Goal: Information Seeking & Learning: Learn about a topic

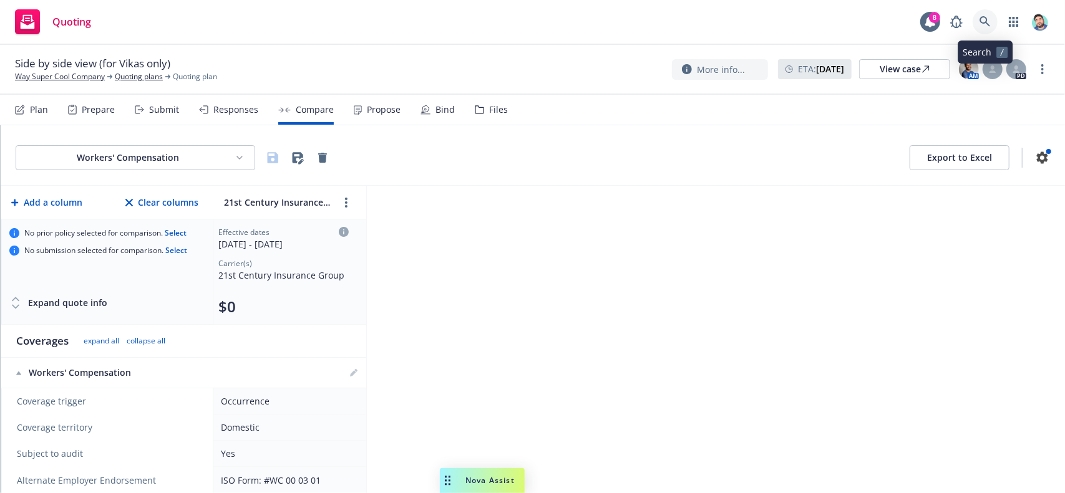
click at [983, 23] on icon at bounding box center [985, 21] width 11 height 11
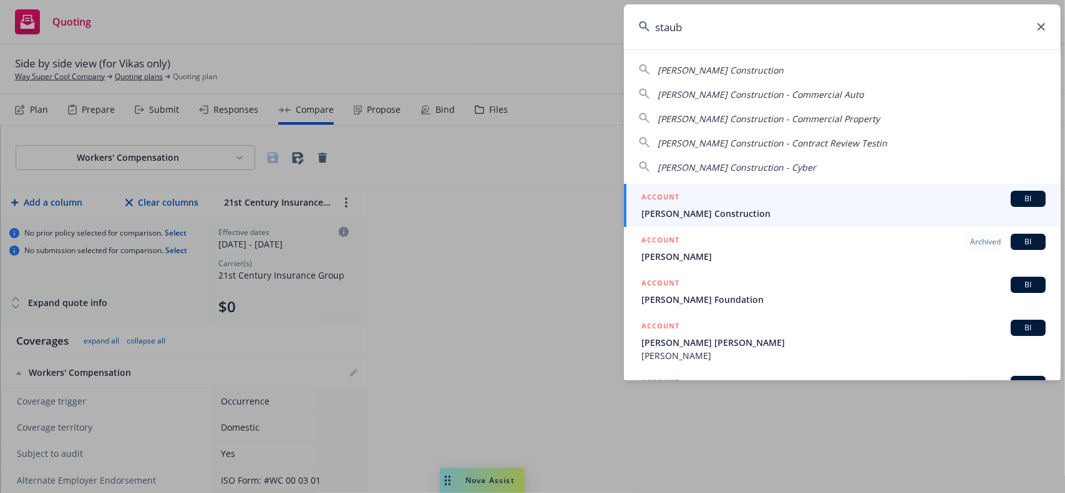
type input "staub"
click at [775, 210] on span "[PERSON_NAME] Construction" at bounding box center [843, 213] width 404 height 13
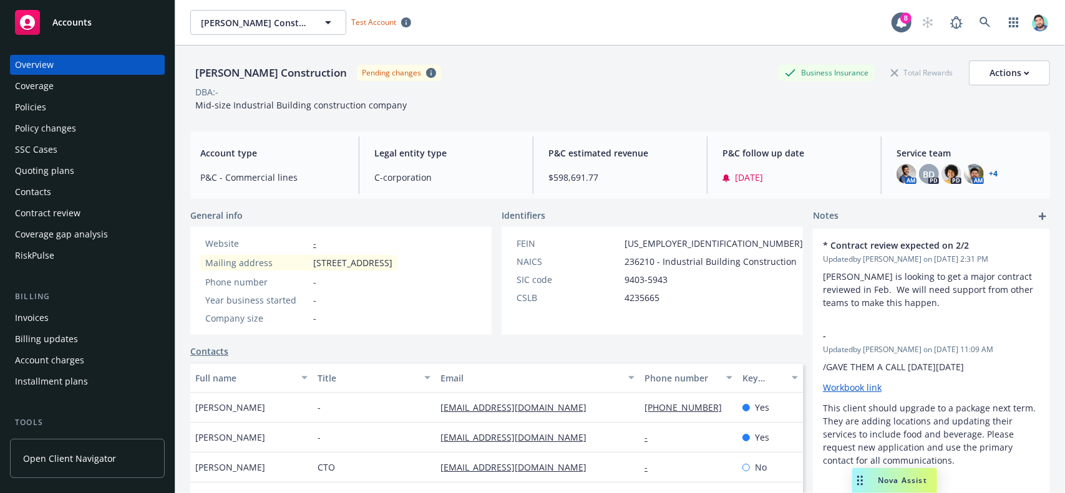
click at [75, 233] on div "Coverage gap analysis" at bounding box center [61, 235] width 93 height 20
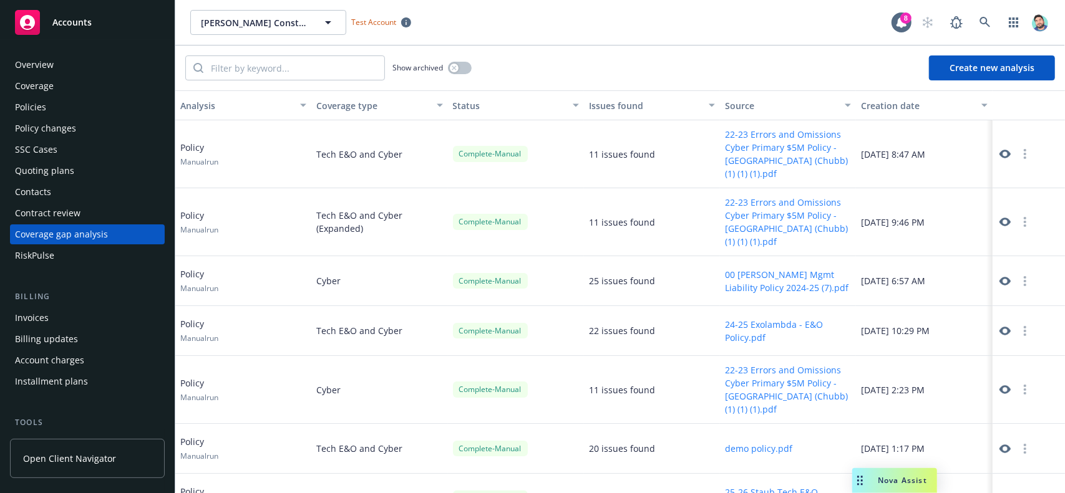
click at [999, 153] on icon at bounding box center [1004, 153] width 11 height 11
click at [56, 213] on div "Contract review" at bounding box center [48, 213] width 66 height 20
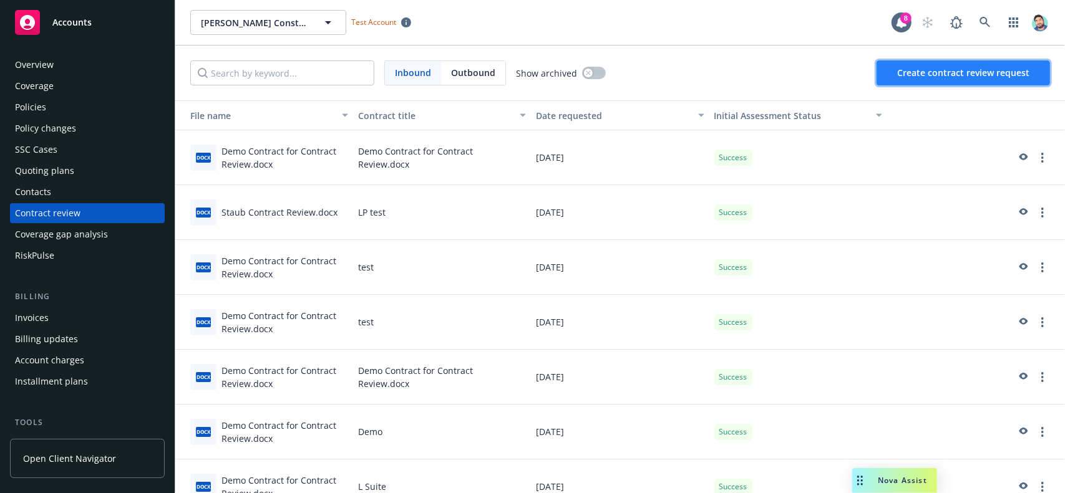
click at [922, 76] on span "Create contract review request" at bounding box center [963, 73] width 132 height 12
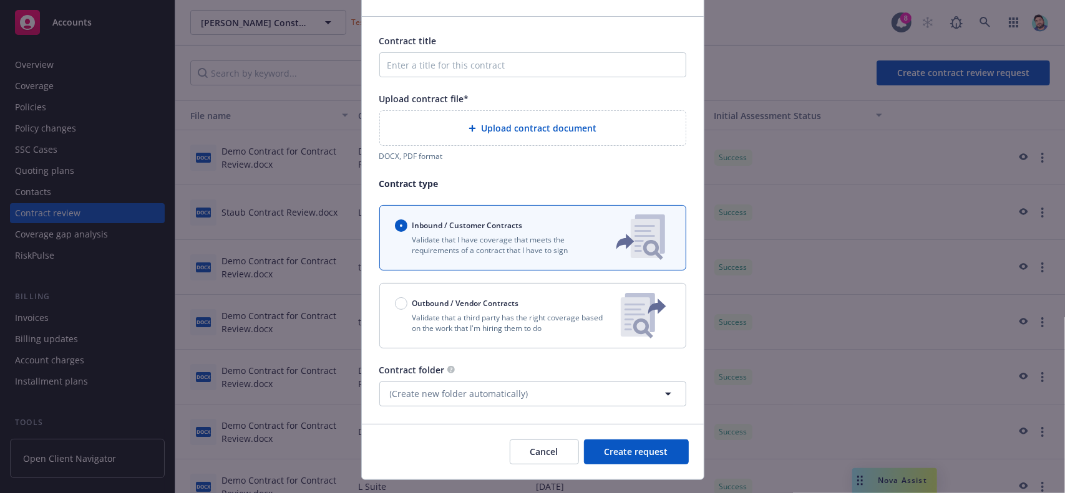
scroll to position [95, 0]
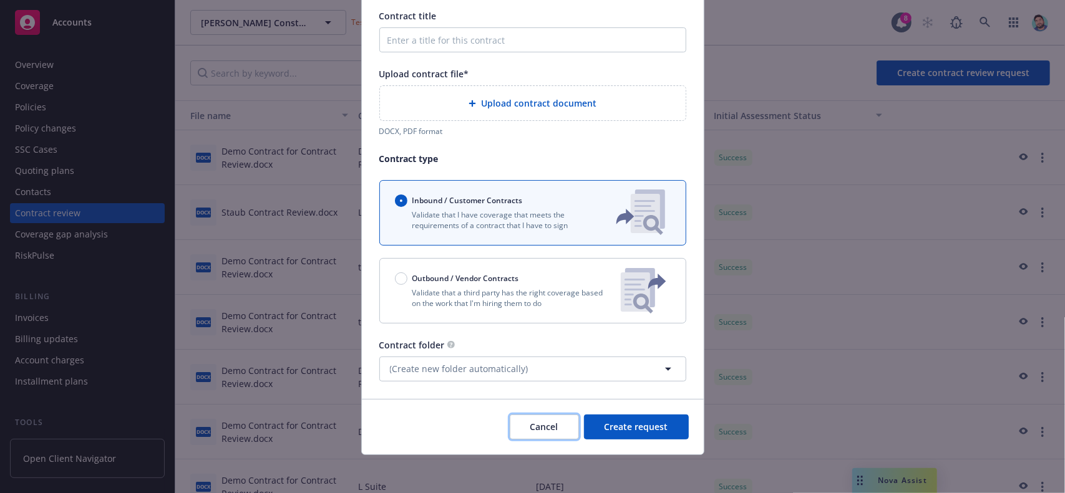
click at [540, 422] on span "Cancel" at bounding box center [544, 427] width 28 height 12
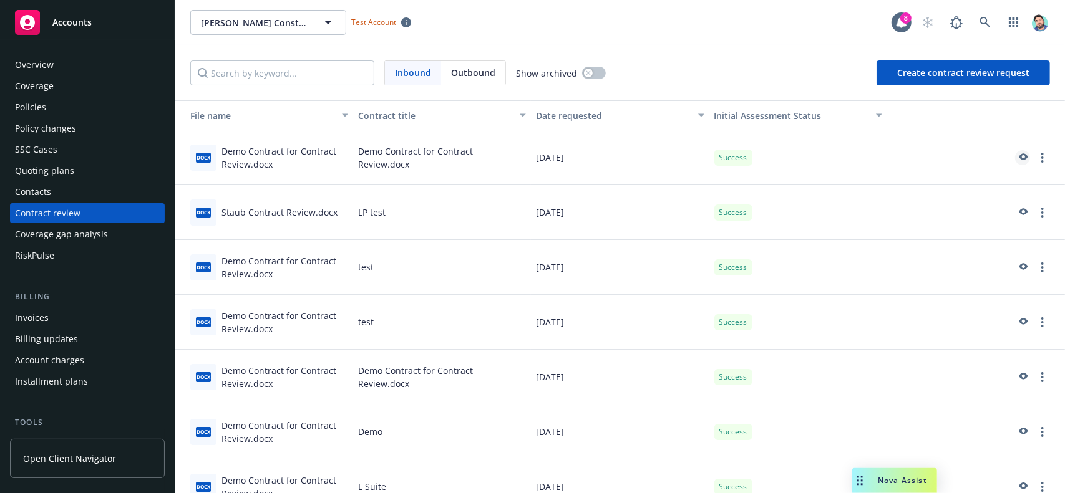
click at [1019, 158] on icon "preview" at bounding box center [1023, 156] width 9 height 7
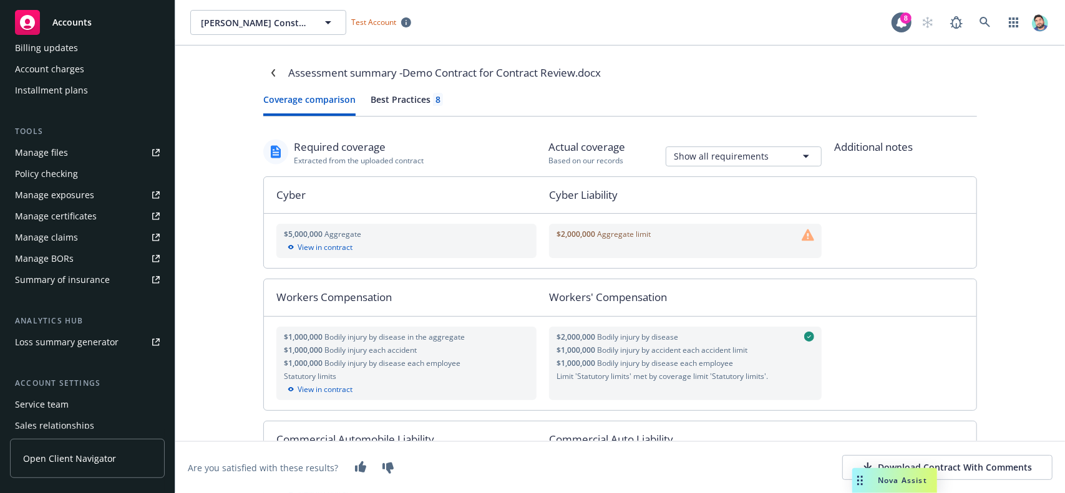
scroll to position [312, 0]
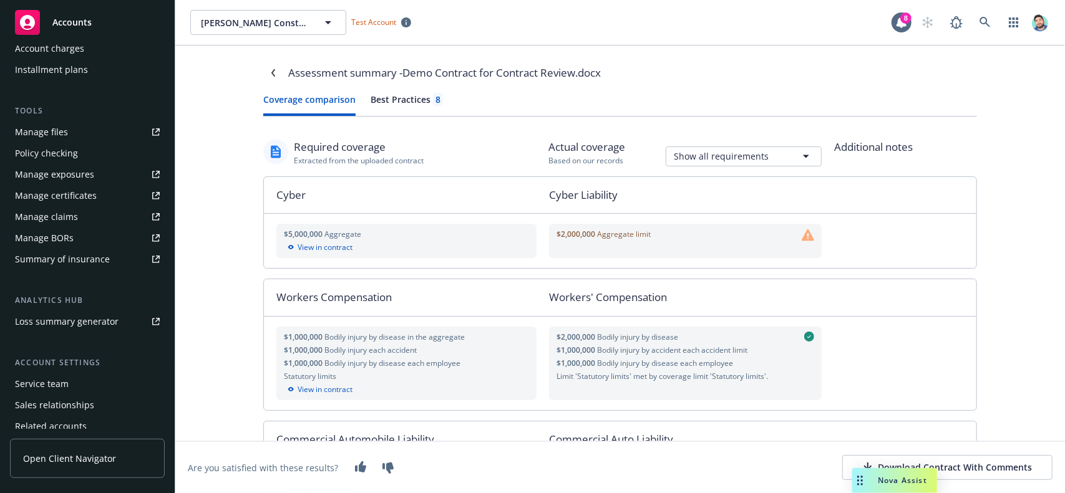
click at [52, 154] on div "Policy checking" at bounding box center [46, 153] width 63 height 20
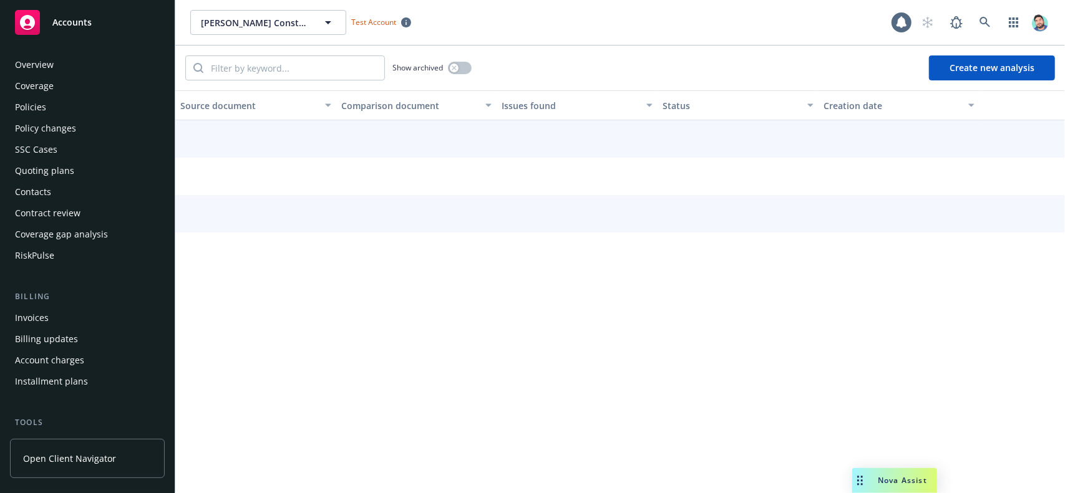
scroll to position [198, 0]
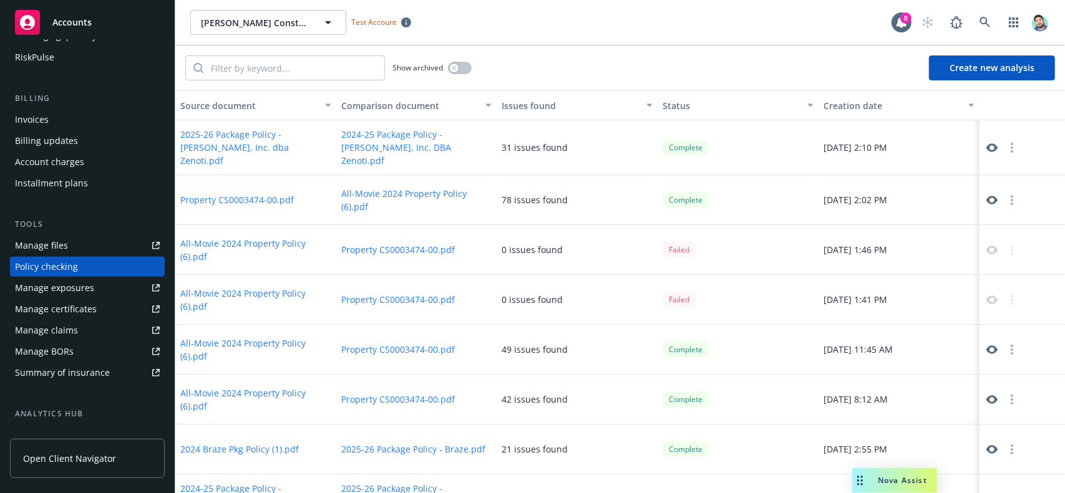
click at [965, 72] on button "Create new analysis" at bounding box center [992, 68] width 126 height 25
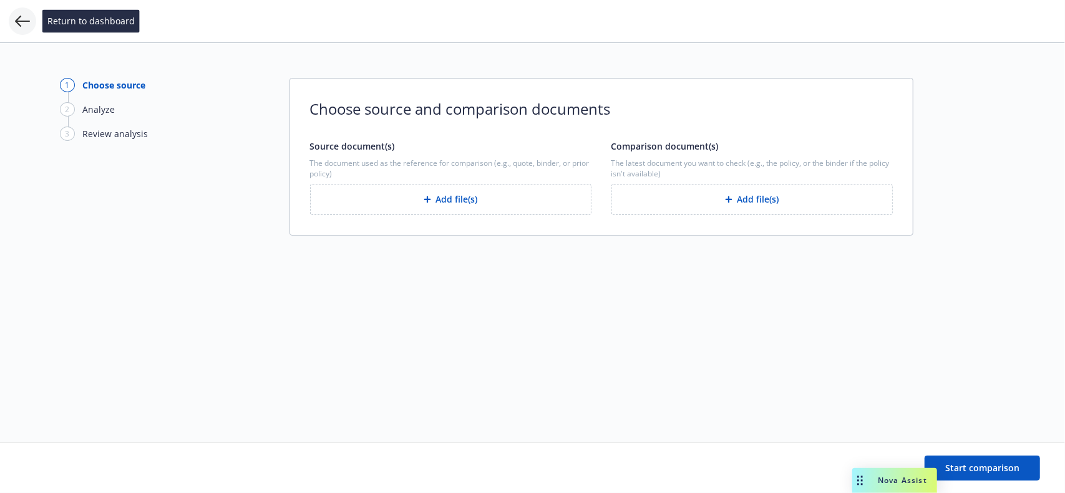
click at [24, 23] on icon at bounding box center [22, 21] width 15 height 15
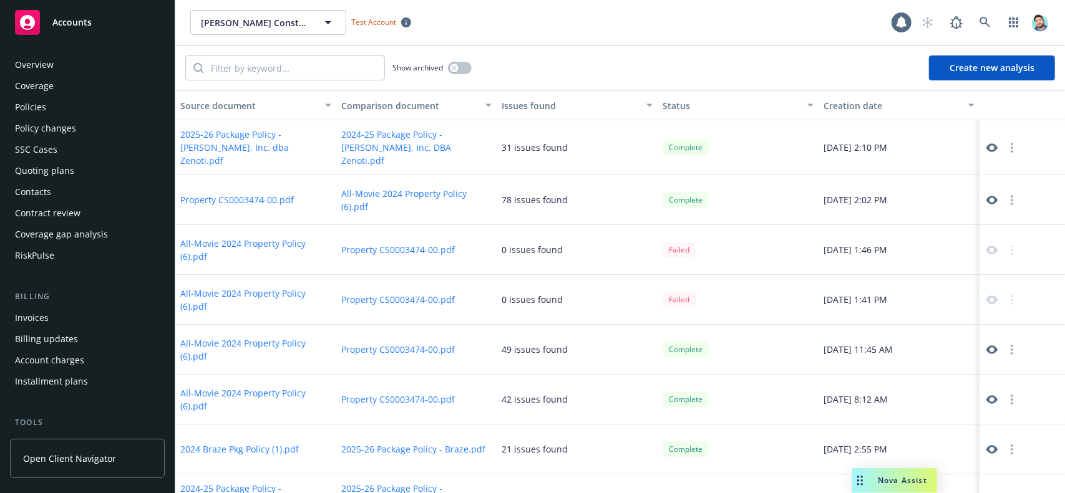
scroll to position [198, 0]
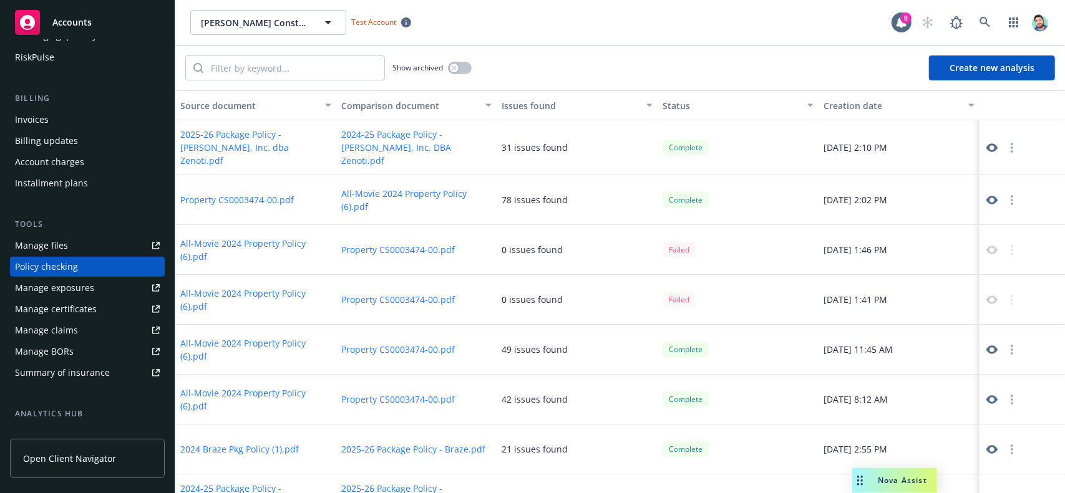
click at [986, 195] on icon at bounding box center [991, 200] width 11 height 11
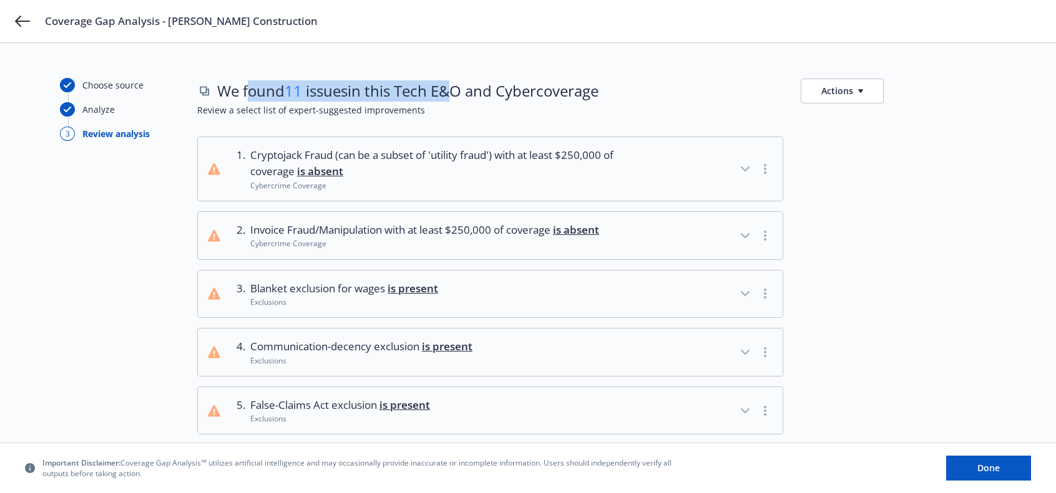
drag, startPoint x: 332, startPoint y: 91, endPoint x: 457, endPoint y: 91, distance: 124.8
click at [457, 91] on span "We found 11 issues in this Tech E&O and Cyber coverage" at bounding box center [407, 90] width 381 height 21
click at [742, 167] on icon "button" at bounding box center [744, 169] width 7 height 4
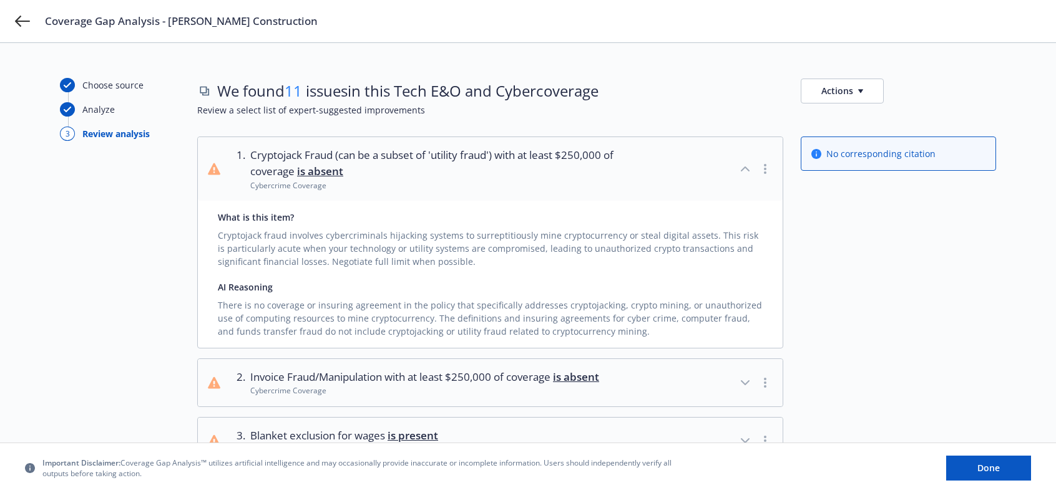
click at [429, 248] on div "Cryptojack fraud involves cybercriminals hijacking systems to surreptitiously m…" at bounding box center [490, 246] width 545 height 44
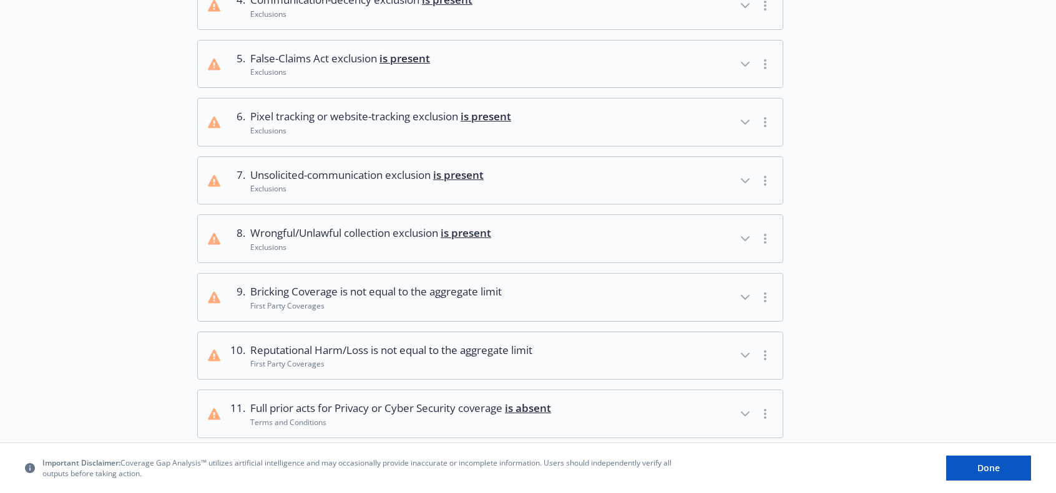
scroll to position [573, 0]
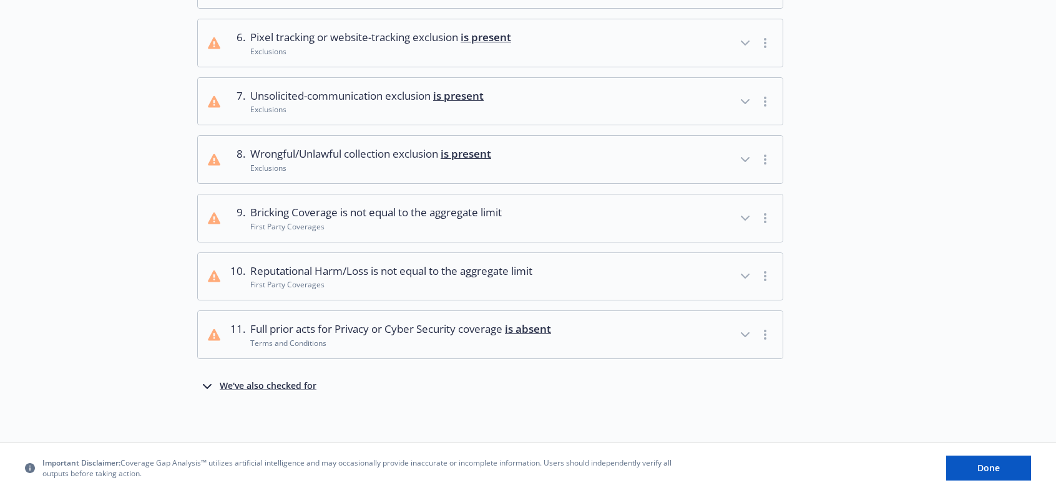
click at [284, 382] on div "We've also checked for" at bounding box center [268, 386] width 97 height 15
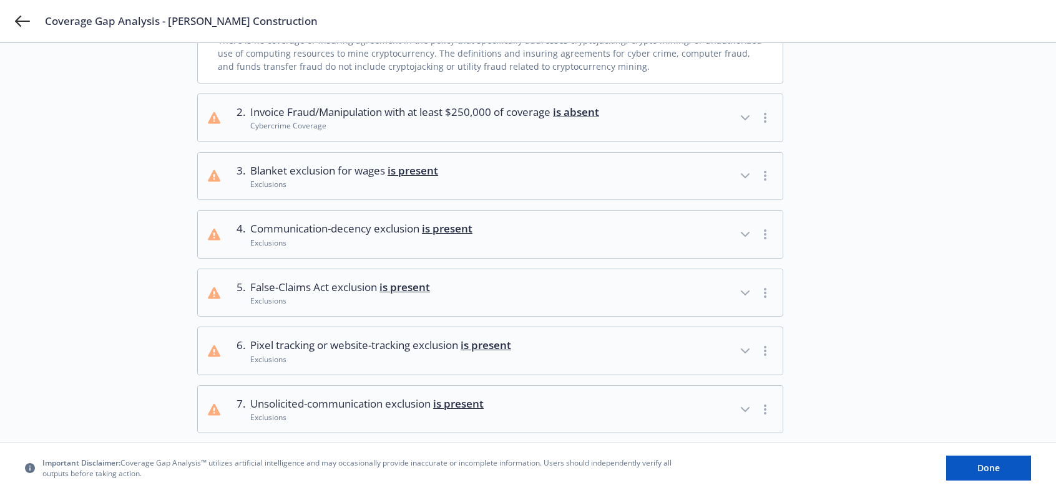
scroll to position [0, 0]
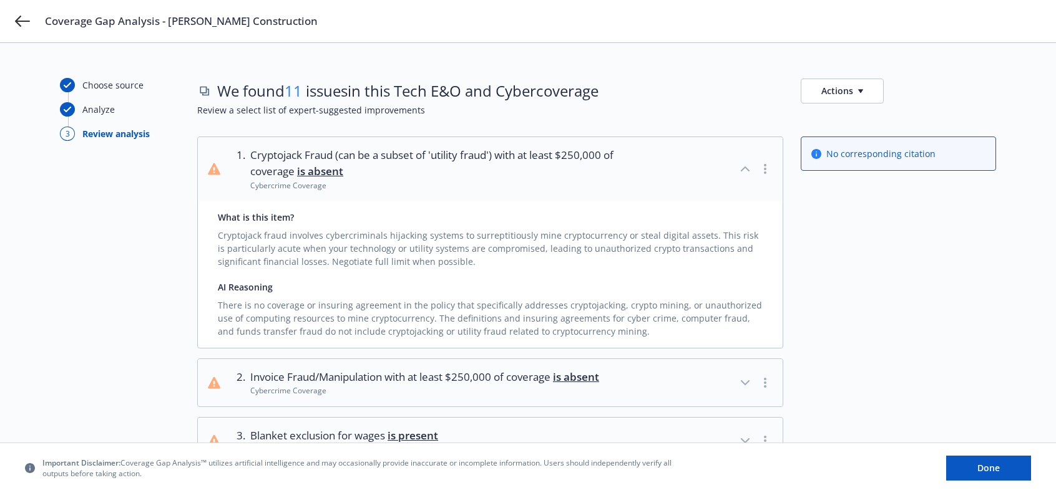
click at [764, 170] on icon "button" at bounding box center [765, 169] width 2 height 10
click at [764, 167] on icon "button" at bounding box center [765, 169] width 2 height 10
click at [850, 93] on button "Actions" at bounding box center [841, 91] width 83 height 25
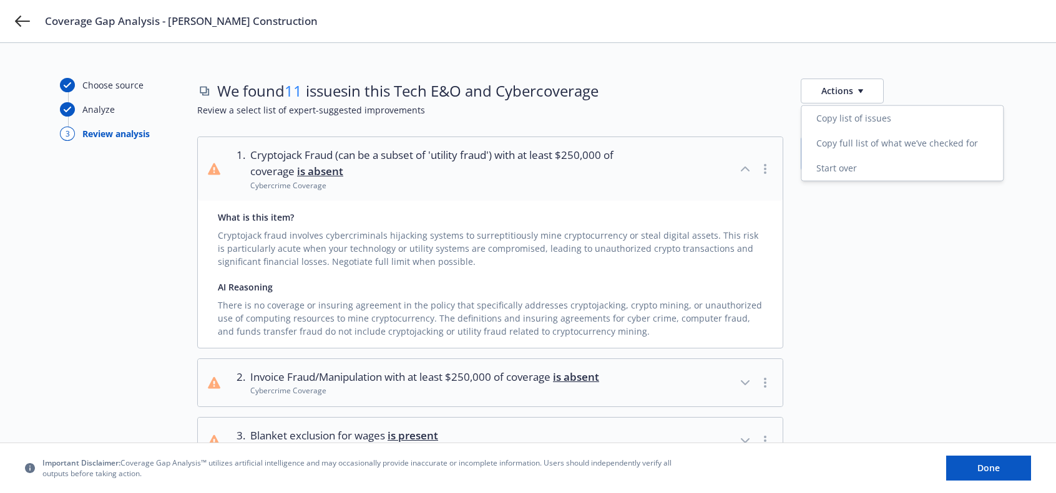
click at [925, 278] on div "No corresponding citation" at bounding box center [897, 243] width 195 height 212
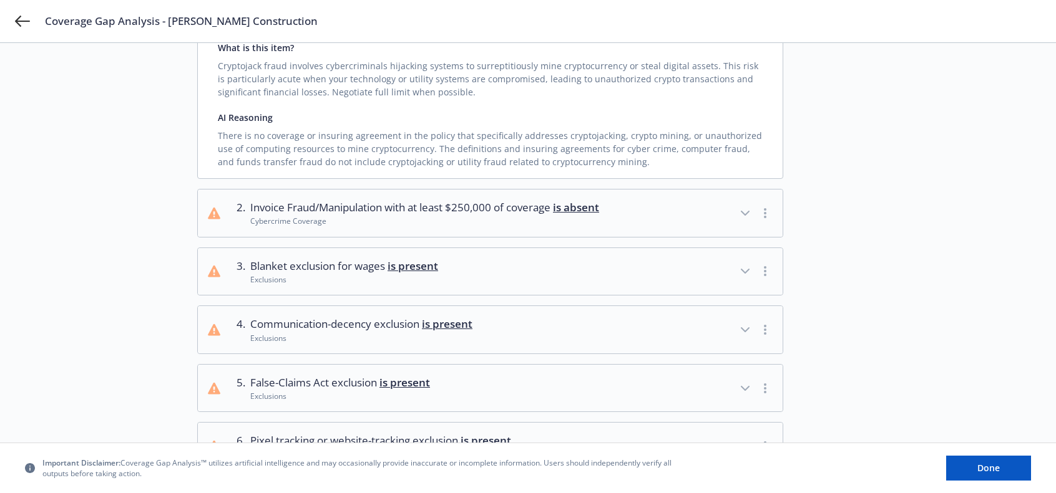
scroll to position [250, 0]
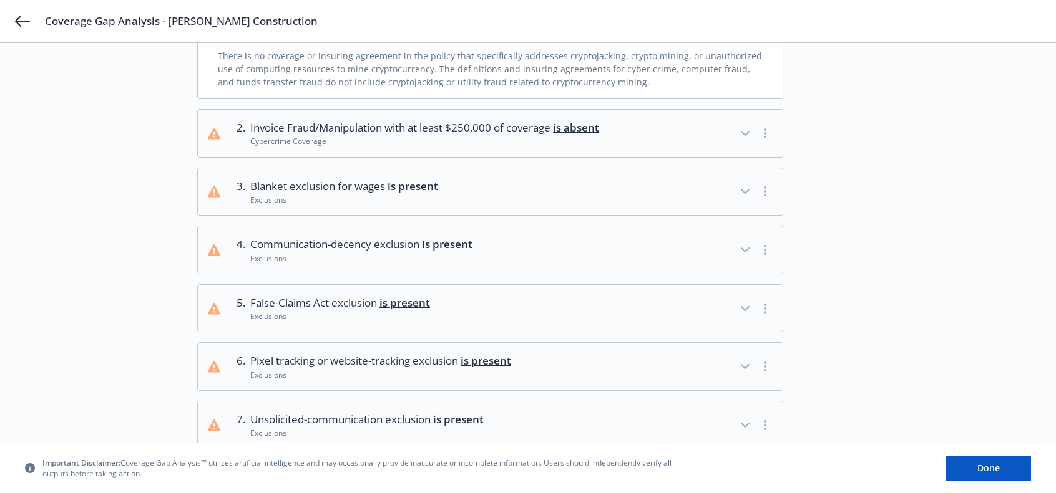
click at [747, 190] on icon "button" at bounding box center [744, 192] width 7 height 4
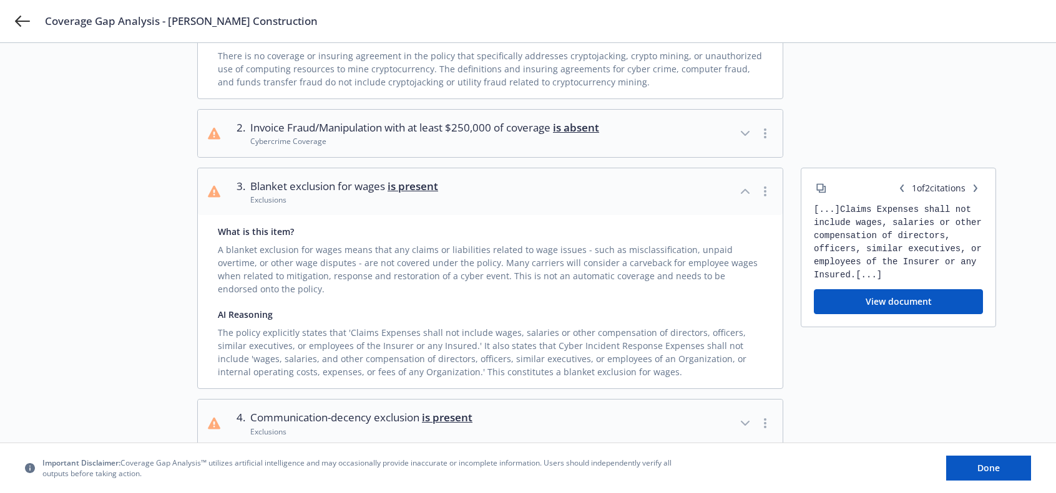
click at [769, 192] on button "button" at bounding box center [764, 191] width 15 height 15
click at [792, 248] on div "1 . Cryptojack Fraud (can be a subset of 'utility fraud') with at least $250,00…" at bounding box center [596, 372] width 799 height 970
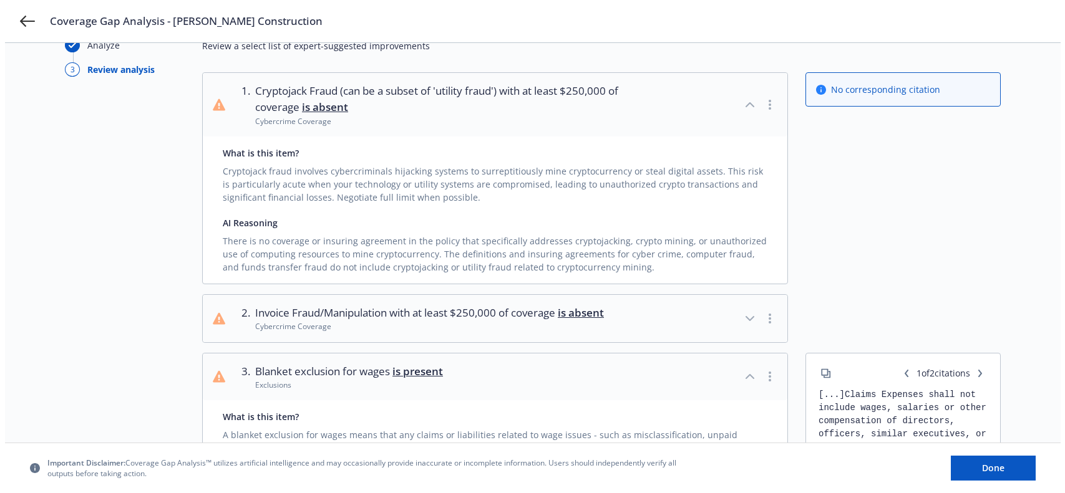
scroll to position [0, 0]
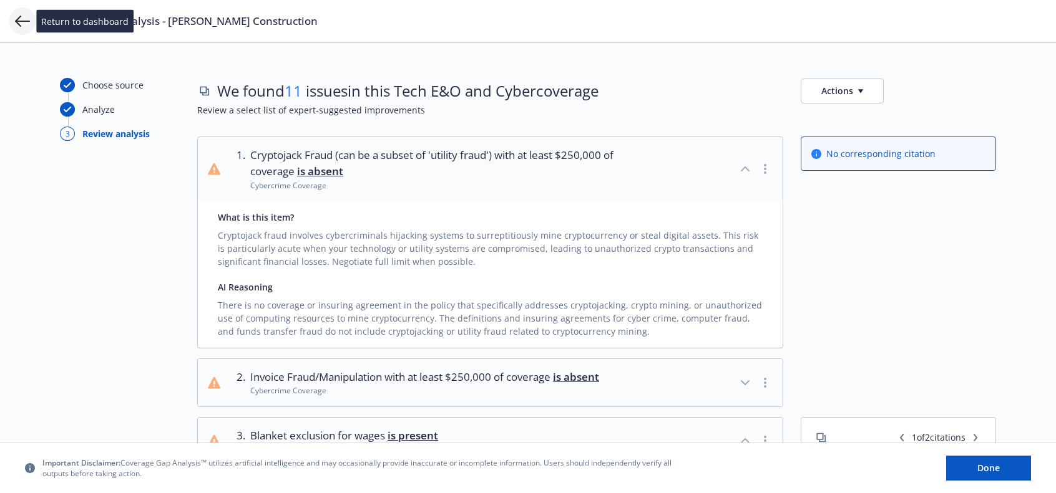
click at [27, 24] on icon at bounding box center [22, 21] width 15 height 15
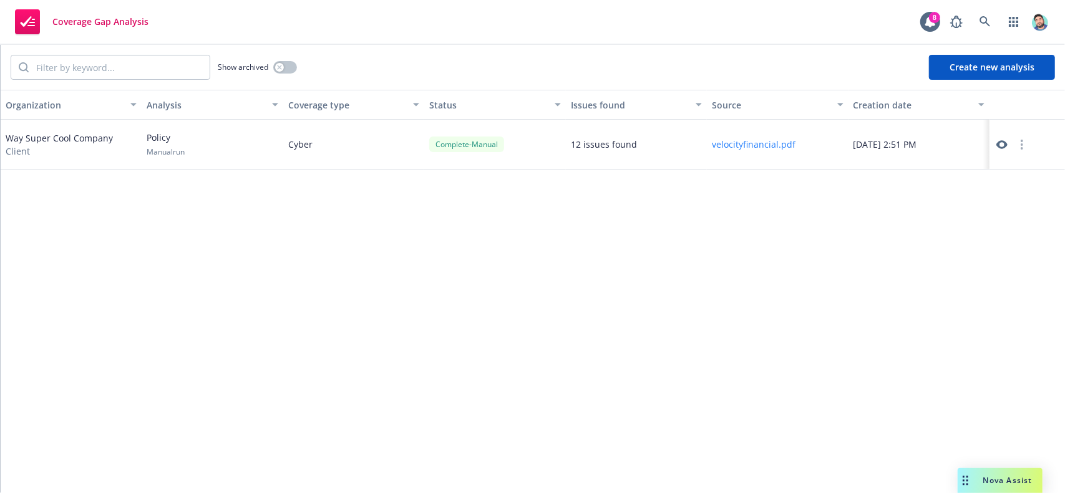
click at [974, 70] on button "Create new analysis" at bounding box center [992, 67] width 126 height 25
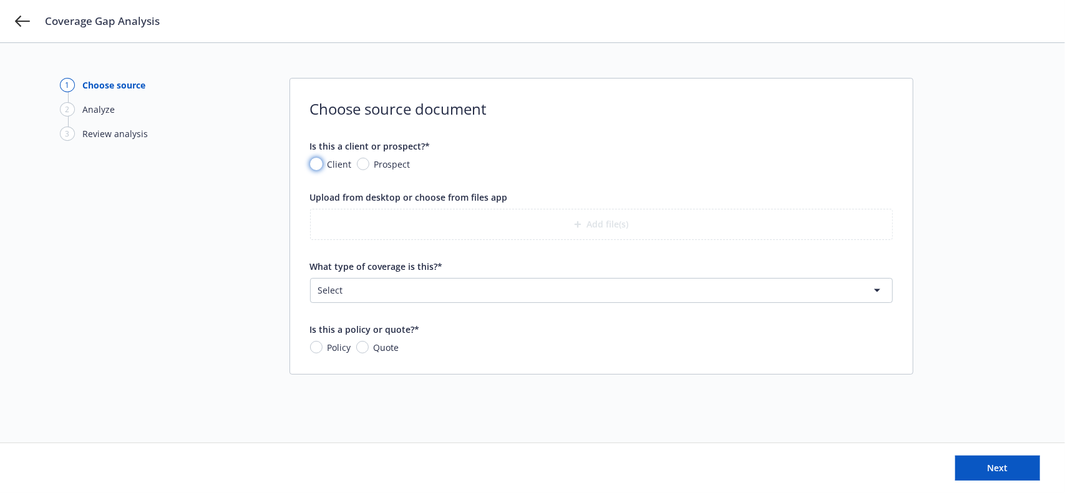
click at [319, 164] on input "Client" at bounding box center [316, 164] width 12 height 12
radio input "true"
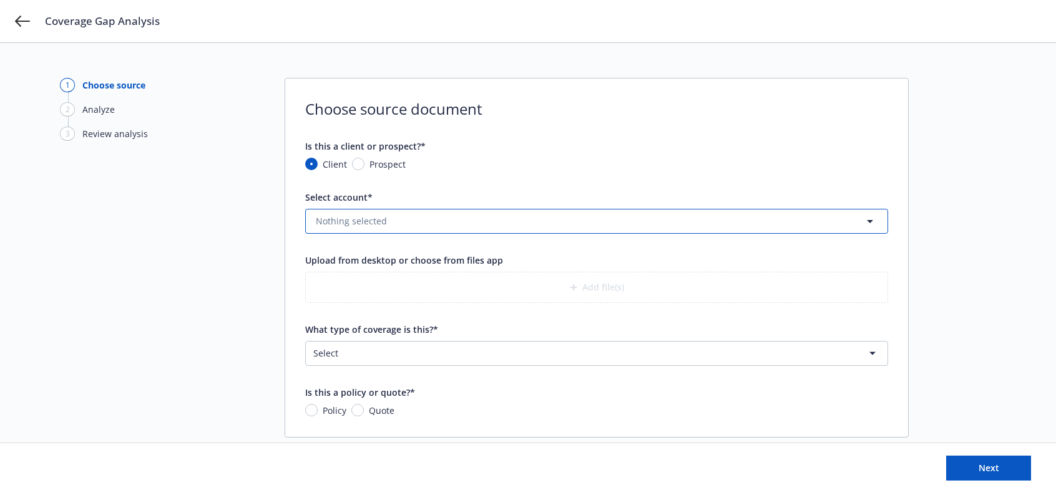
click at [364, 219] on span "Nothing selected" at bounding box center [351, 221] width 71 height 13
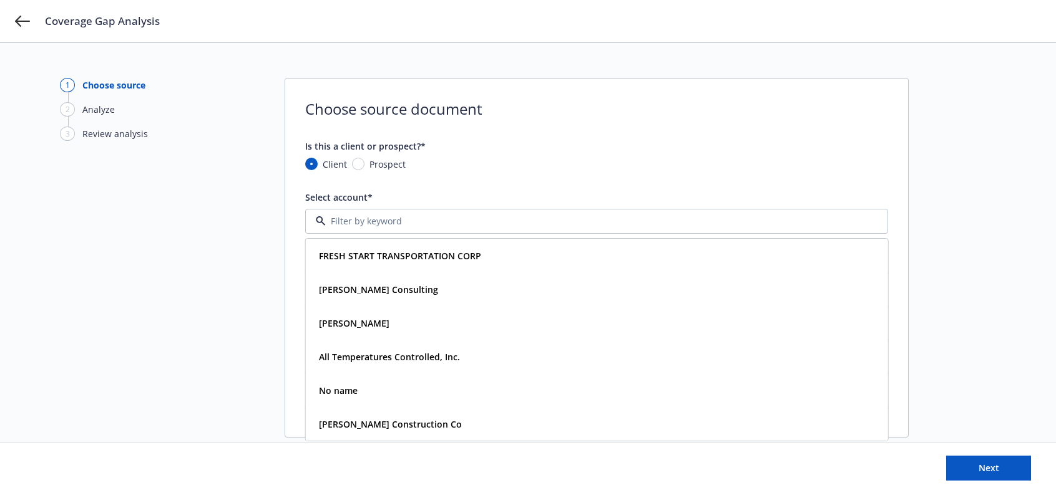
click at [410, 183] on form "Is this a client or prospect?* Client Prospect Select account* FRESH START TRAN…" at bounding box center [596, 279] width 583 height 278
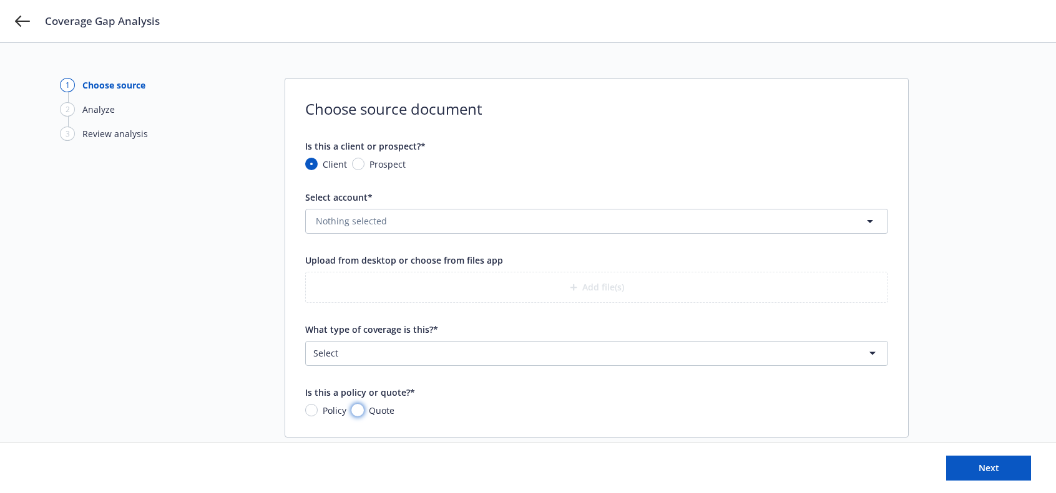
click at [354, 411] on input "Quote" at bounding box center [357, 410] width 12 height 12
radio input "true"
click at [18, 22] on icon at bounding box center [22, 21] width 15 height 15
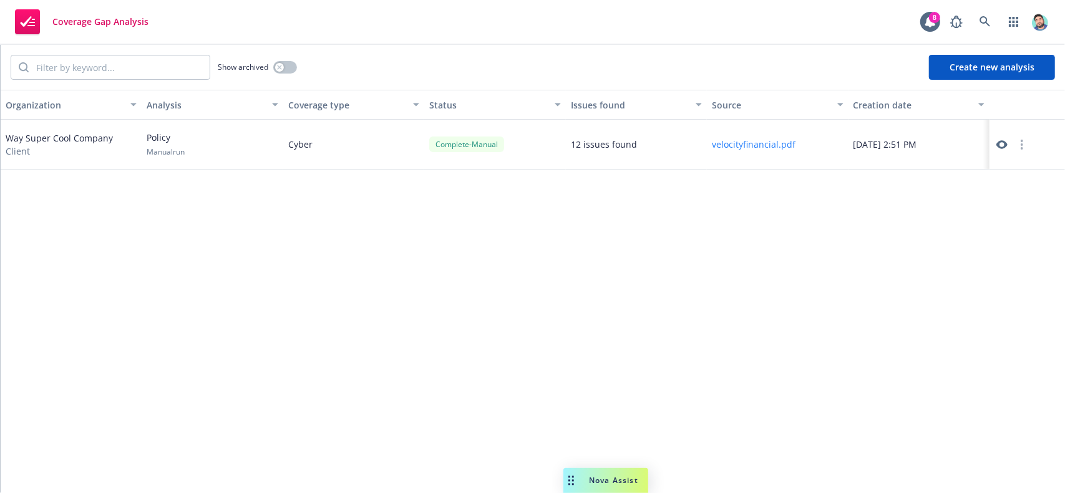
drag, startPoint x: 968, startPoint y: 486, endPoint x: 506, endPoint y: 484, distance: 462.3
click at [563, 484] on div "Drag to move" at bounding box center [571, 481] width 16 height 25
click at [509, 481] on div "Drag to move" at bounding box center [503, 481] width 16 height 25
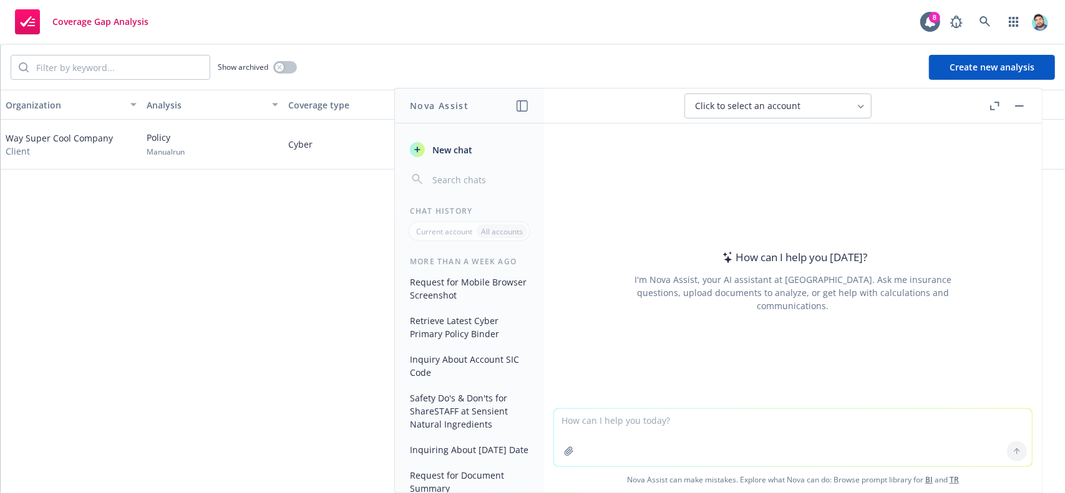
click at [1017, 104] on button "button" at bounding box center [1019, 106] width 15 height 15
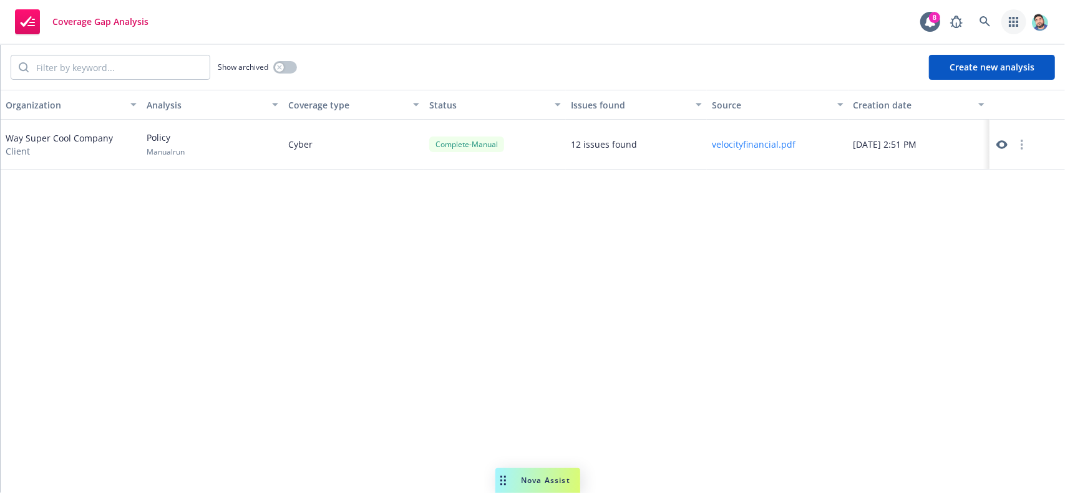
click at [1018, 19] on icon "button" at bounding box center [1014, 22] width 10 height 10
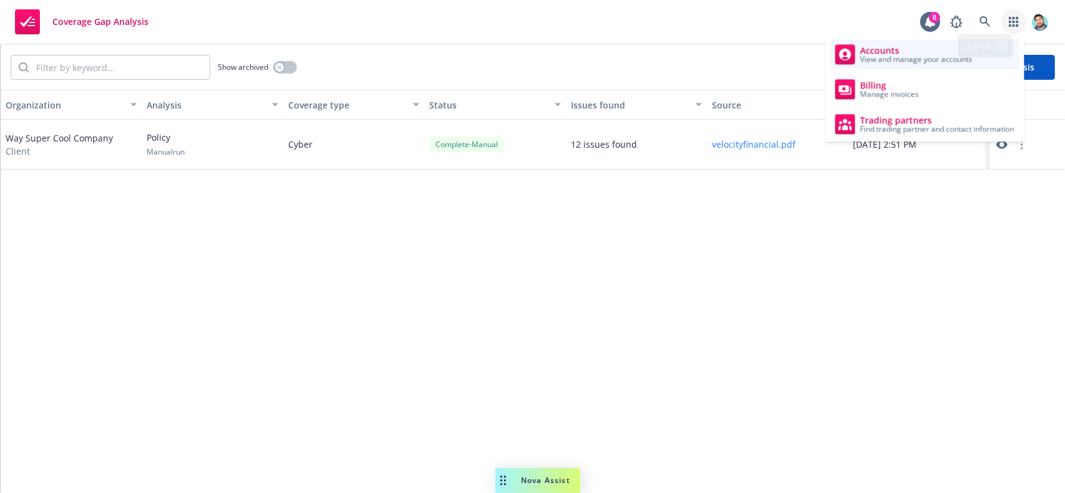
click at [922, 56] on span "View and manage your accounts" at bounding box center [916, 59] width 112 height 7
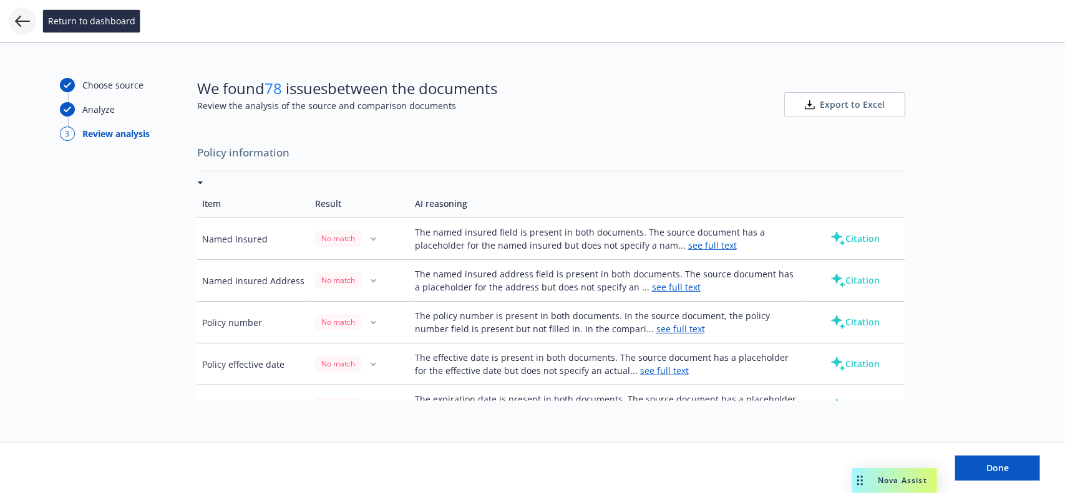
click at [21, 14] on icon at bounding box center [22, 21] width 15 height 15
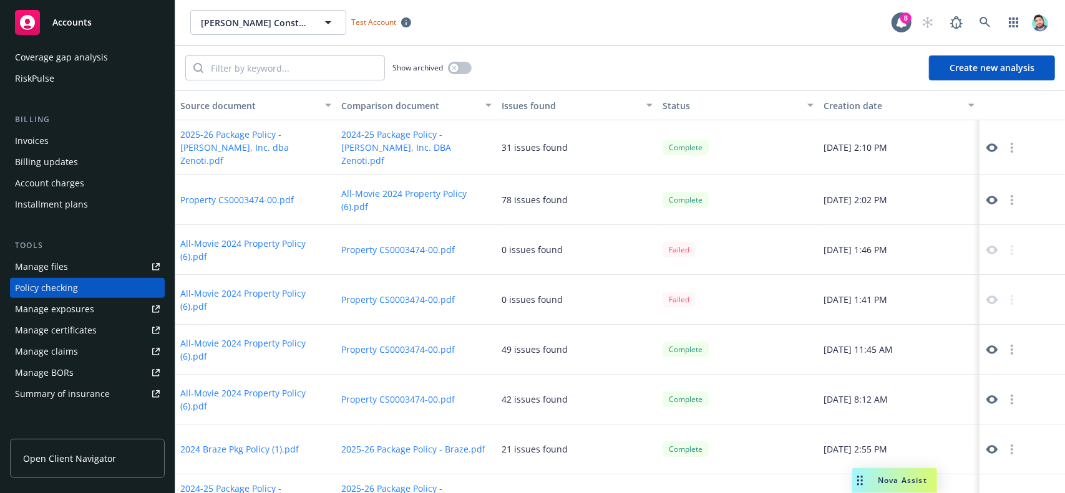
scroll to position [250, 0]
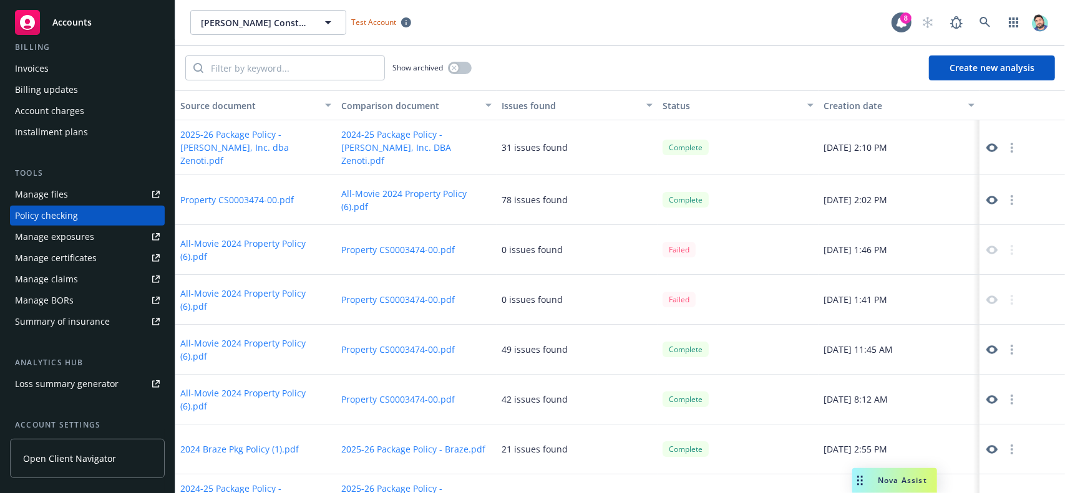
click at [66, 72] on div "Invoices" at bounding box center [87, 69] width 145 height 20
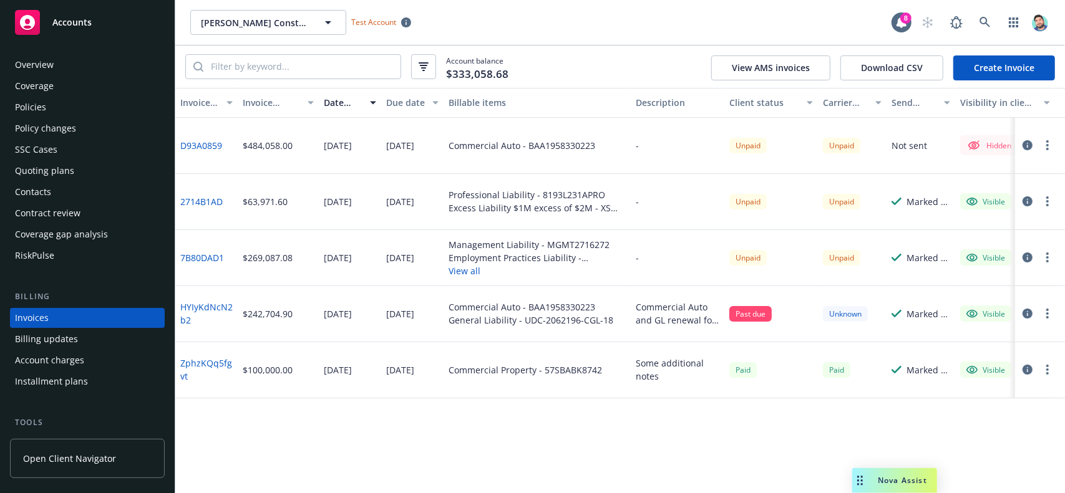
click at [86, 25] on span "Accounts" at bounding box center [71, 22] width 39 height 10
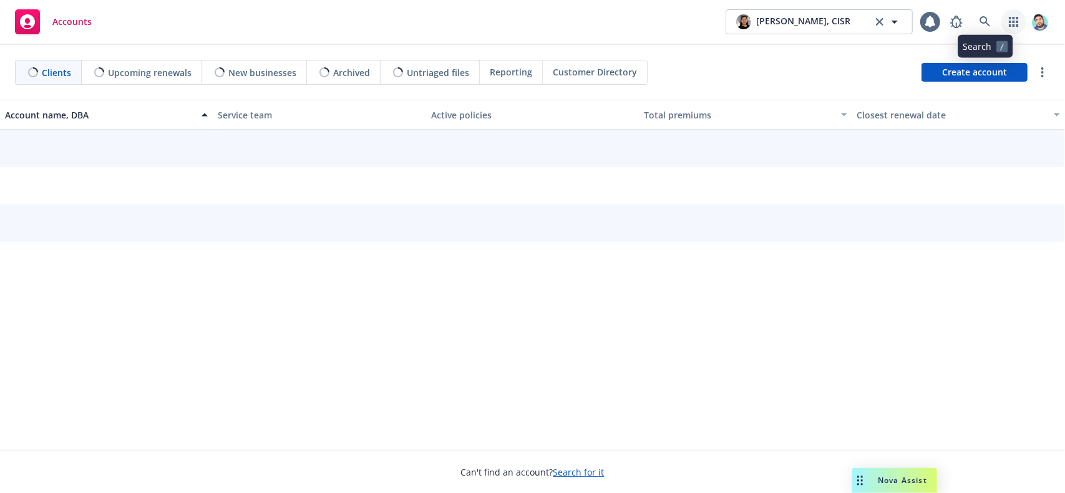
click at [1009, 19] on icon "button" at bounding box center [1014, 22] width 10 height 10
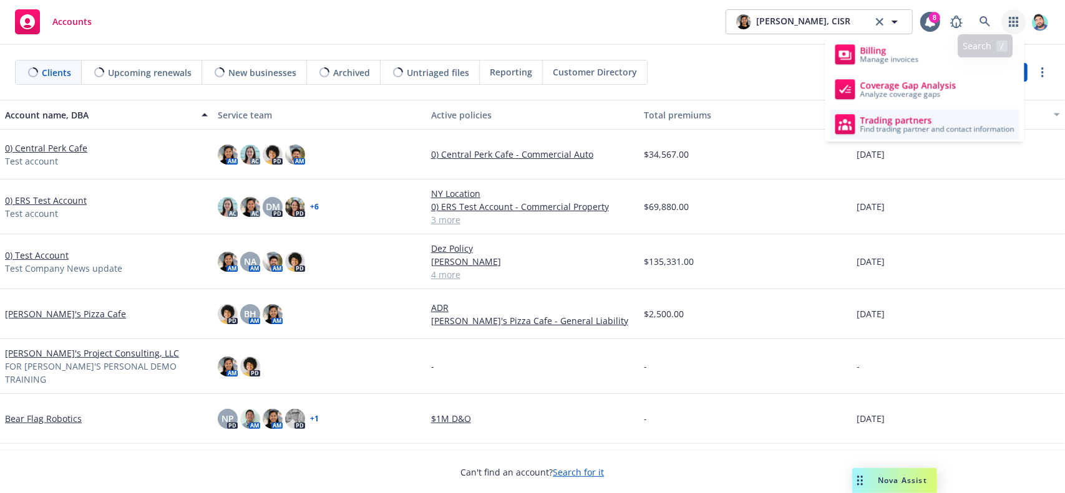
click at [924, 125] on span "Find trading partner and contact information" at bounding box center [937, 128] width 154 height 7
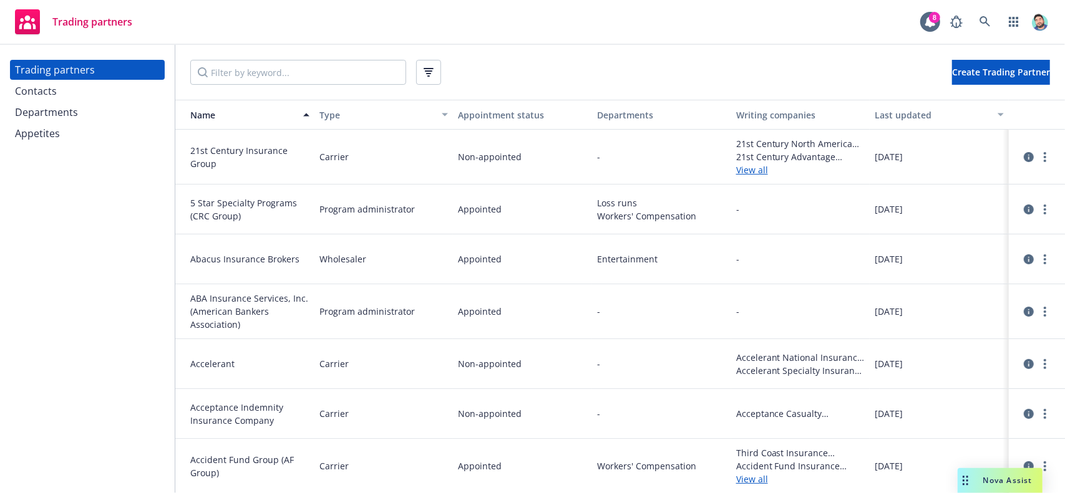
click at [59, 134] on div "Appetites" at bounding box center [87, 134] width 145 height 20
